Goal: Task Accomplishment & Management: Complete application form

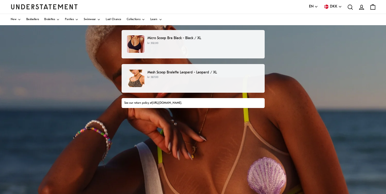
scroll to position [28, 0]
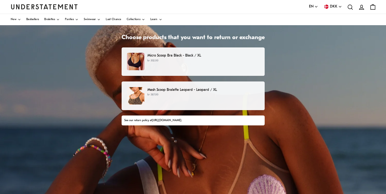
click at [182, 120] on link "[URL][DOMAIN_NAME]" at bounding box center [167, 120] width 30 height 3
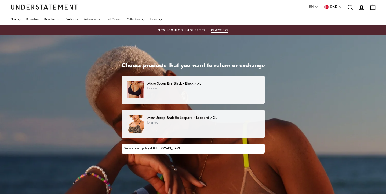
click at [176, 94] on div "Micro Scoop Bra Black - Black / XL kr 502.00" at bounding box center [193, 89] width 132 height 17
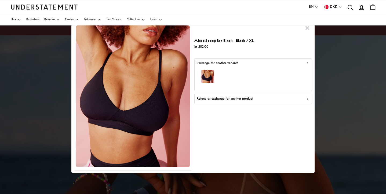
click at [308, 98] on icon "button" at bounding box center [308, 99] width 4 height 4
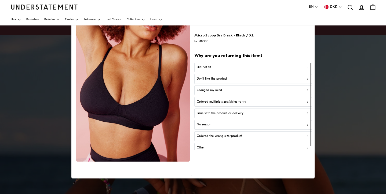
click at [204, 68] on p "Did not fit" at bounding box center [204, 67] width 15 height 5
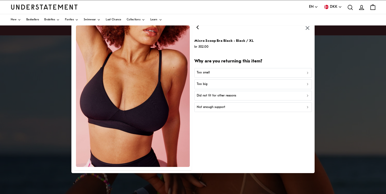
click at [222, 96] on p "Did not fit for other reasons" at bounding box center [216, 95] width 39 height 5
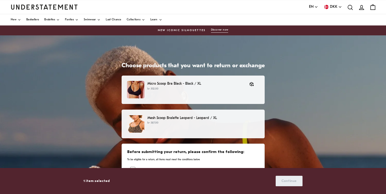
click at [192, 119] on p "Mesh Scoop Bralette Leopard - Leopard / XL" at bounding box center [203, 119] width 112 height 6
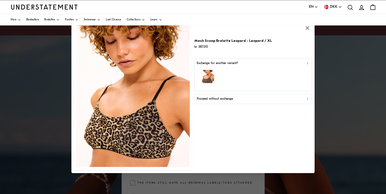
click at [307, 98] on icon "button" at bounding box center [308, 99] width 4 height 4
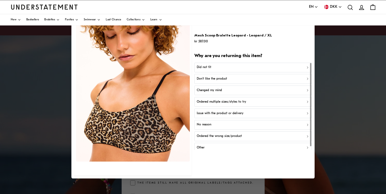
click at [219, 69] on div "Did not fit" at bounding box center [253, 67] width 113 height 5
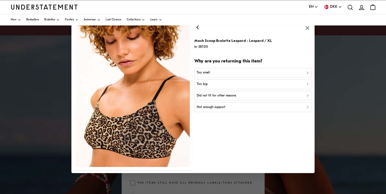
click at [218, 96] on p "Did not fit for other reasons" at bounding box center [216, 95] width 39 height 5
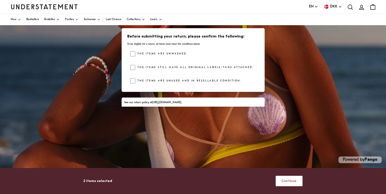
scroll to position [110, 0]
click at [289, 181] on span "Continue" at bounding box center [289, 181] width 15 height 10
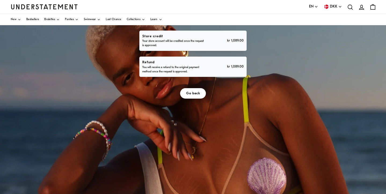
scroll to position [38, 0]
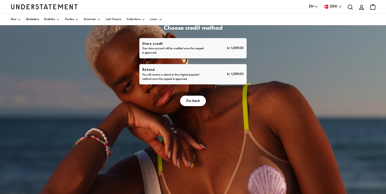
click at [244, 82] on div "Refund You will receive a refund to the original payment method once the reques…" at bounding box center [192, 74] width 101 height 15
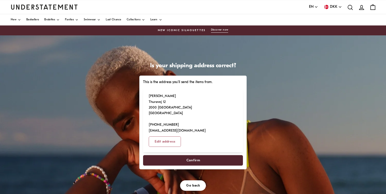
click at [200, 166] on span "Confirm" at bounding box center [193, 161] width 14 height 10
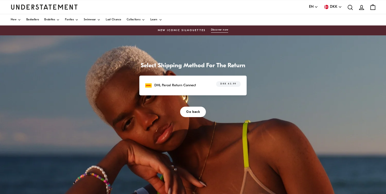
click at [196, 88] on p "DHL Parcel Return Connect" at bounding box center [175, 86] width 42 height 6
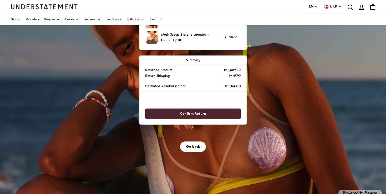
scroll to position [76, 0]
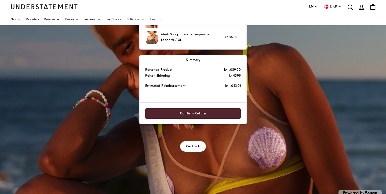
click at [206, 119] on span "Confirm Return" at bounding box center [193, 114] width 26 height 10
